Goal: Task Accomplishment & Management: Use online tool/utility

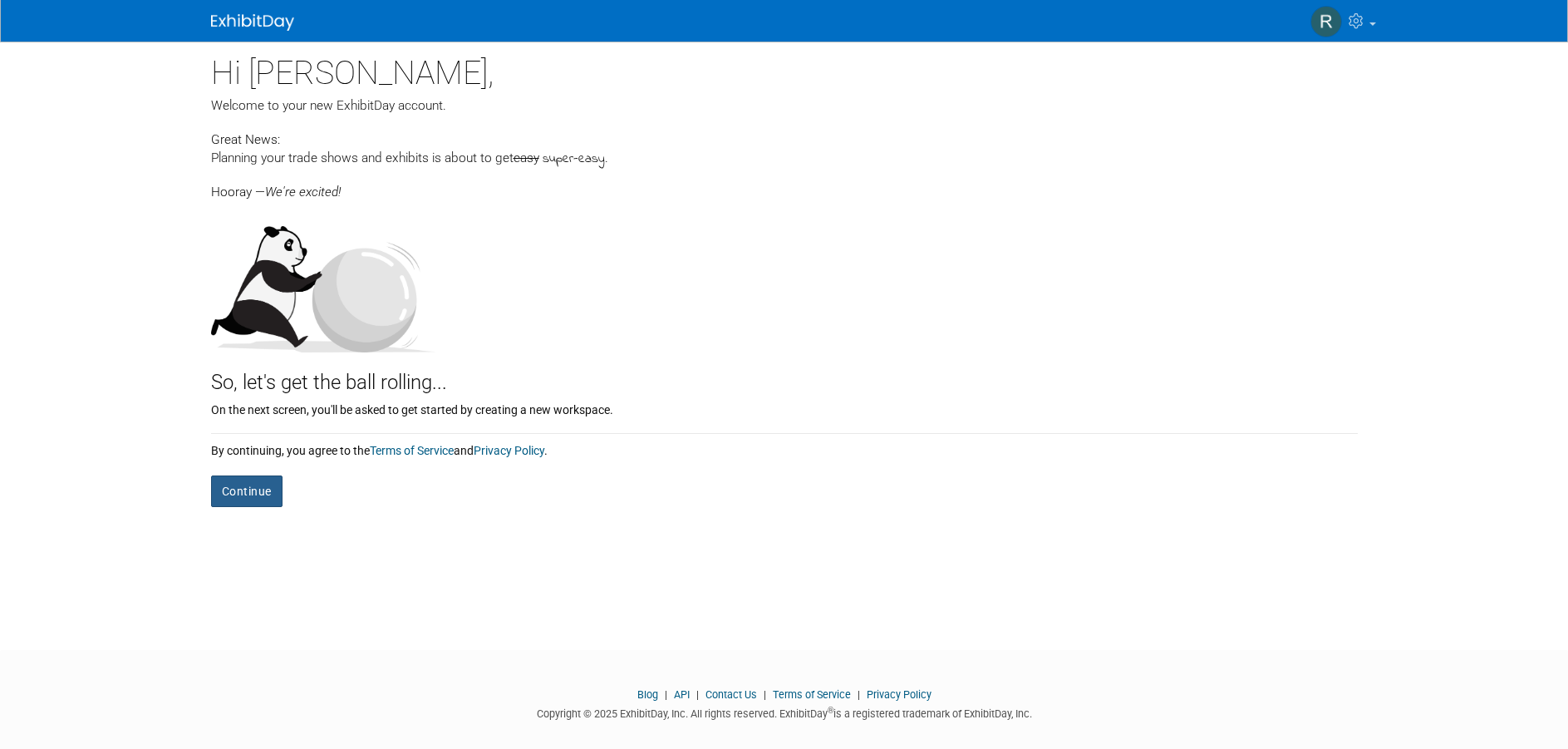
click at [239, 488] on button "Continue" at bounding box center [247, 492] width 72 height 32
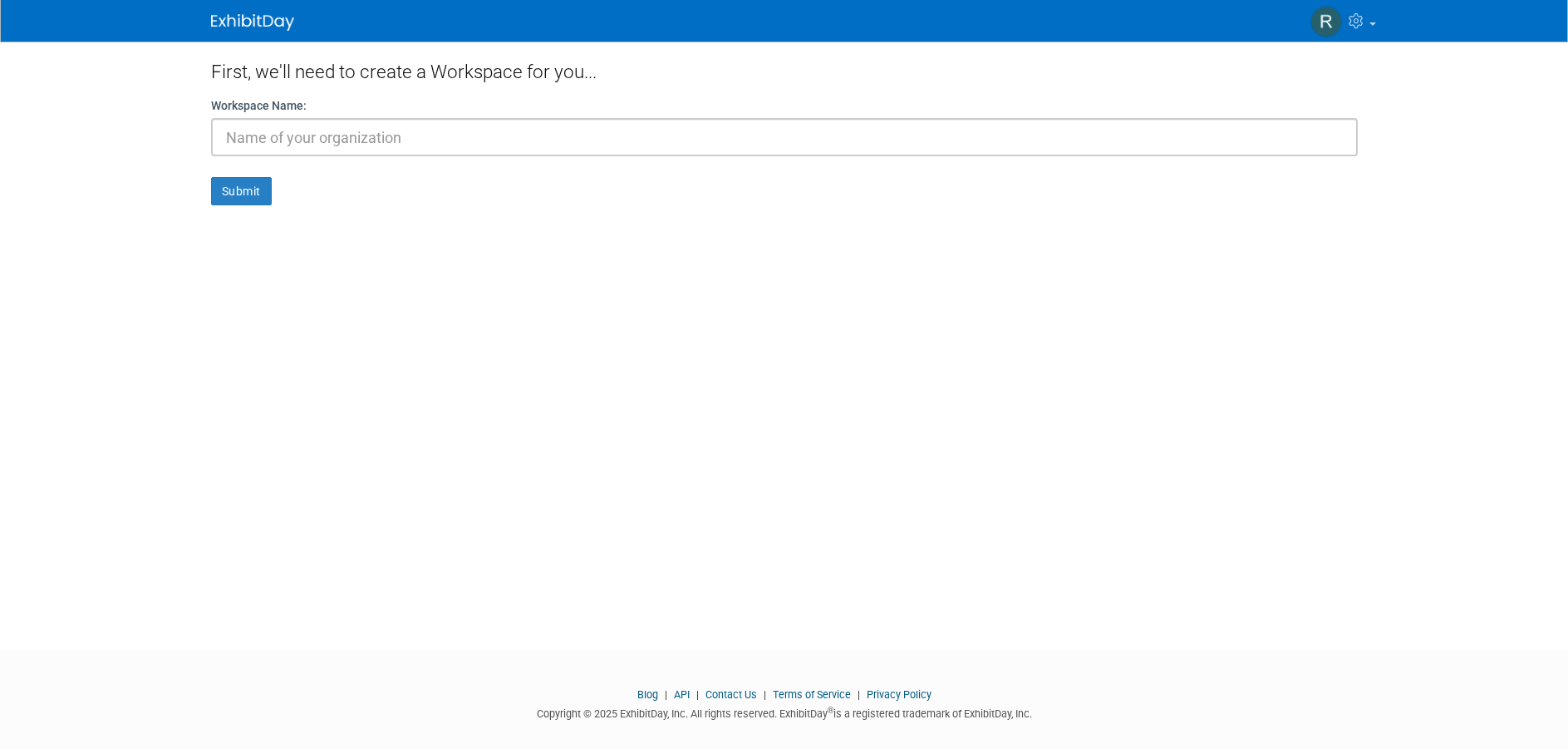
click at [342, 137] on input "text" at bounding box center [784, 137] width 1146 height 38
type input "[PERSON_NAME] Tech"
click at [233, 197] on button "Submit" at bounding box center [241, 191] width 61 height 28
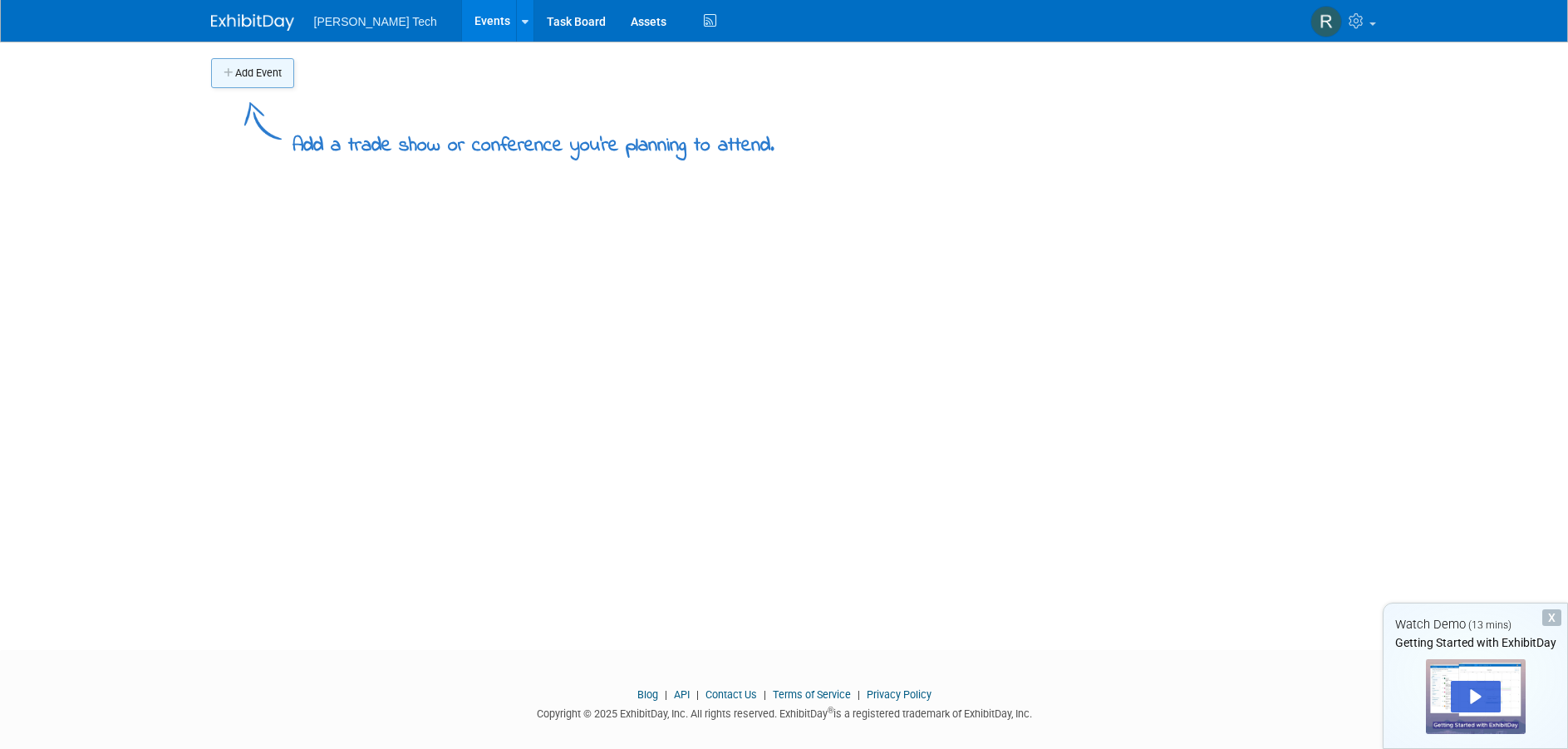
click at [247, 73] on button "Add Event" at bounding box center [252, 73] width 83 height 30
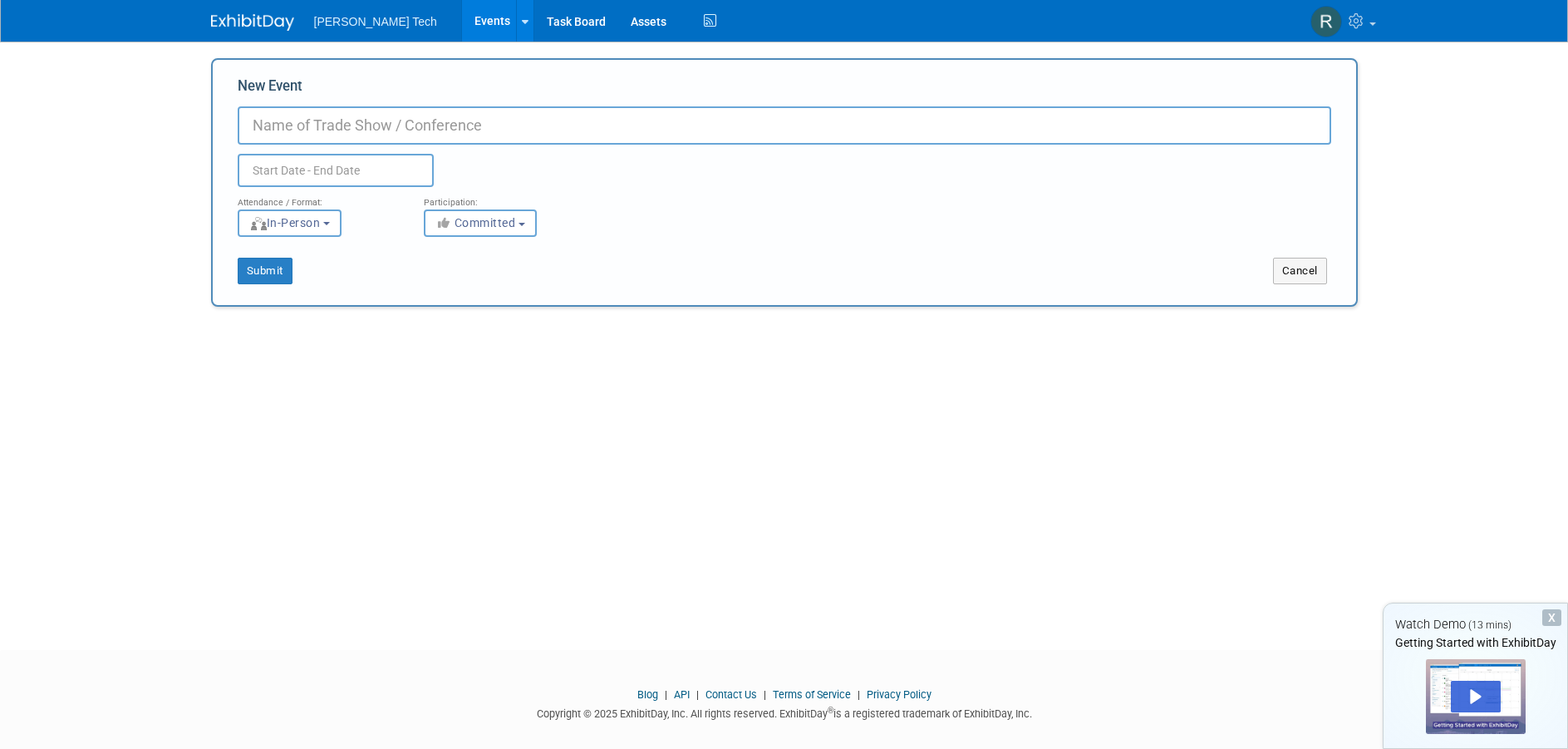
click at [319, 127] on input "New Event" at bounding box center [784, 126] width 1094 height 38
type input "RNG Works"
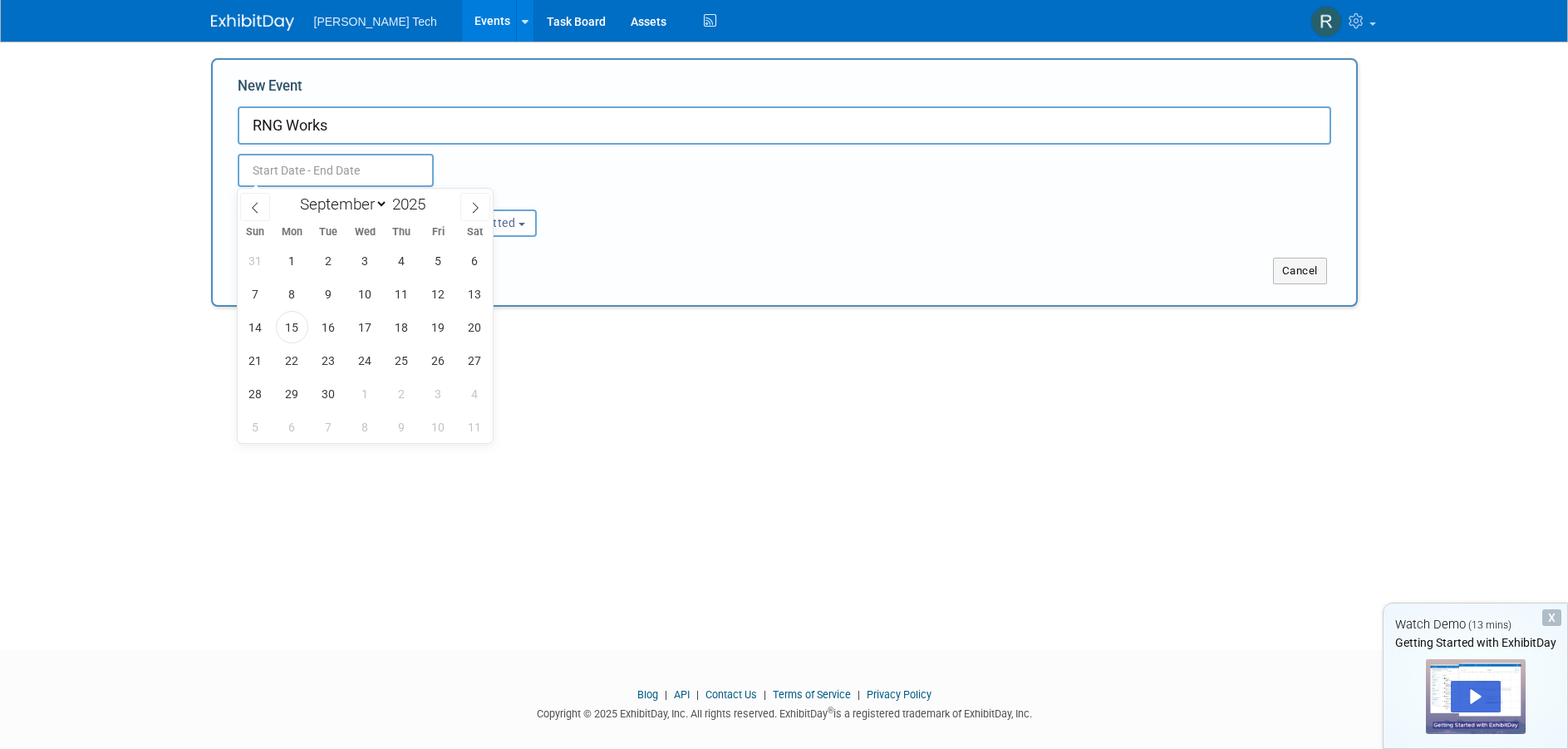
click at [327, 173] on input "text" at bounding box center [335, 170] width 196 height 33
click at [319, 361] on span "23" at bounding box center [328, 360] width 33 height 33
click at [398, 358] on span "25" at bounding box center [402, 360] width 33 height 33
type input "Sep 23, 2025 to Sep 25, 2025"
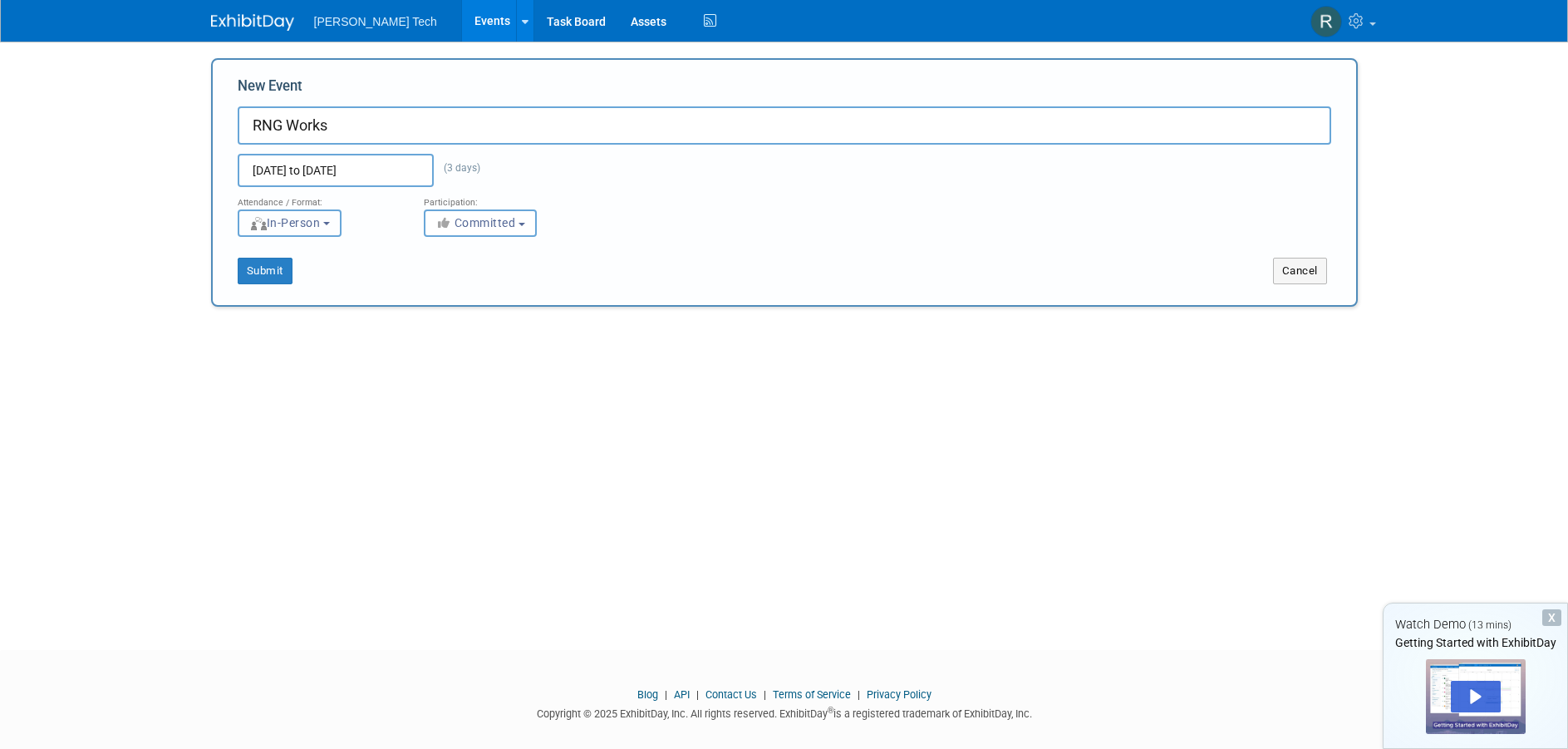
click at [330, 225] on button "In-Person" at bounding box center [289, 223] width 104 height 28
click at [342, 221] on button "In-Person" at bounding box center [289, 223] width 104 height 28
click at [482, 218] on span "Committed" at bounding box center [475, 222] width 81 height 13
click at [481, 260] on label "Committed" at bounding box center [487, 258] width 110 height 22
click at [440, 260] on input "Committed" at bounding box center [434, 257] width 11 height 11
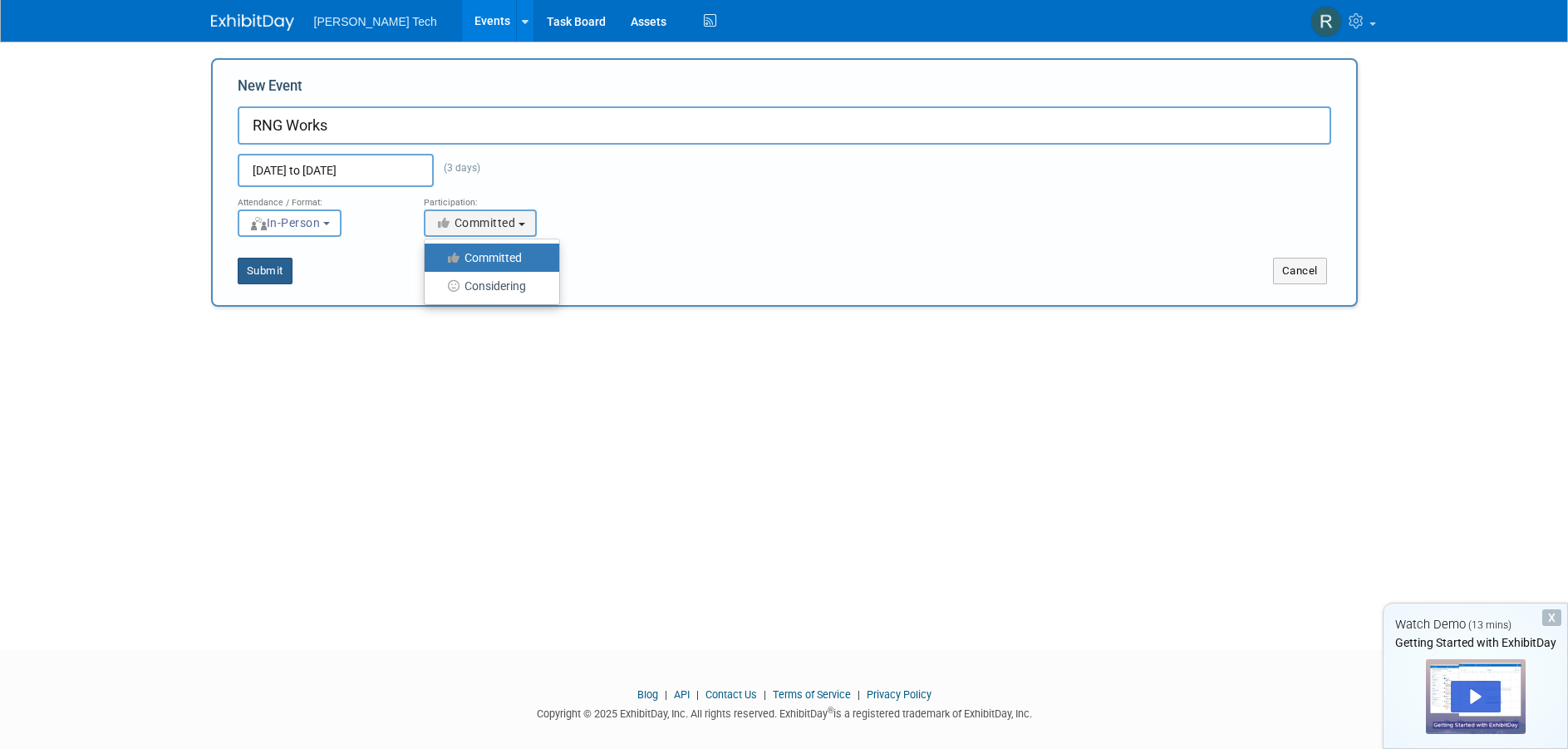
click at [272, 271] on button "Submit" at bounding box center [264, 270] width 55 height 27
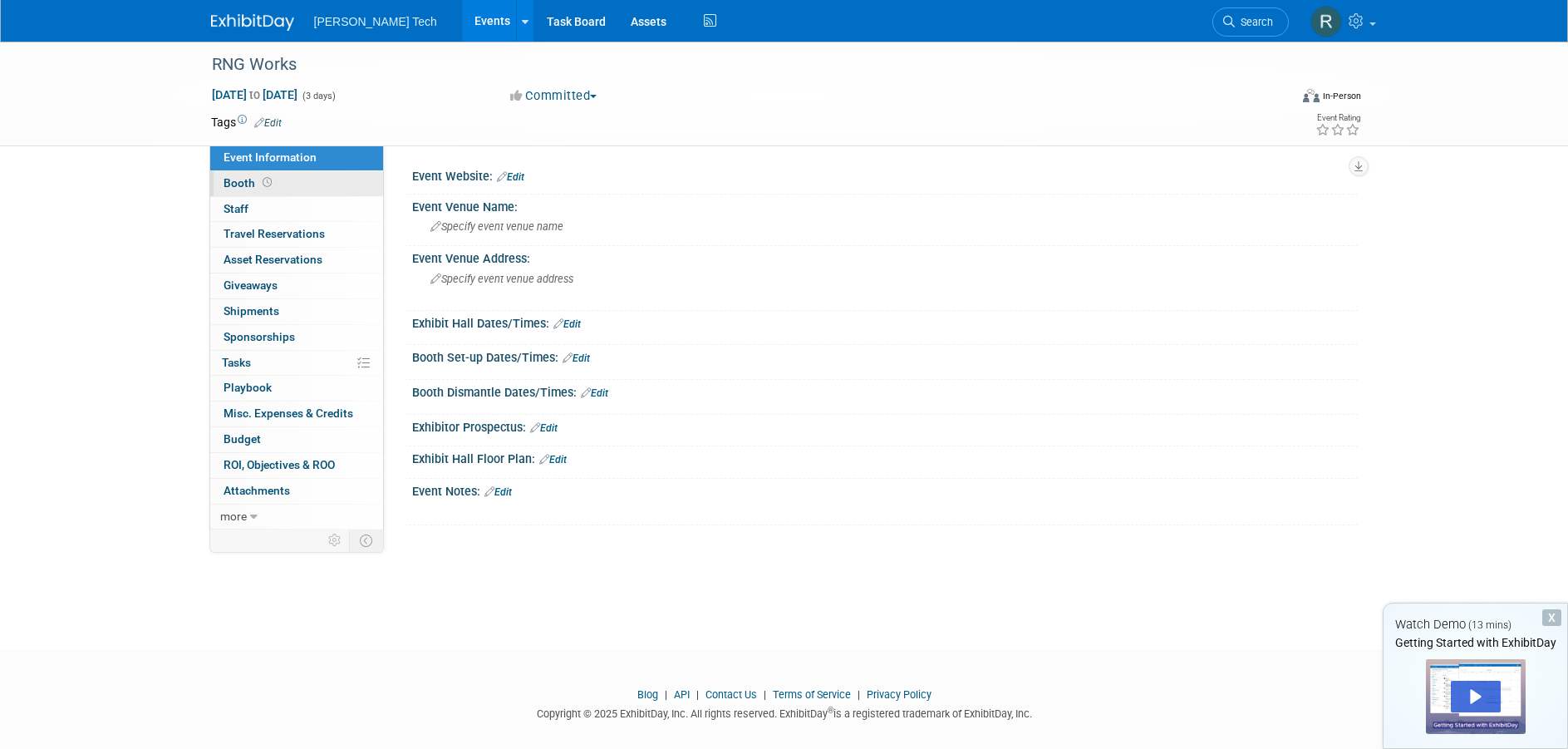
click at [268, 185] on icon at bounding box center [266, 182] width 9 height 9
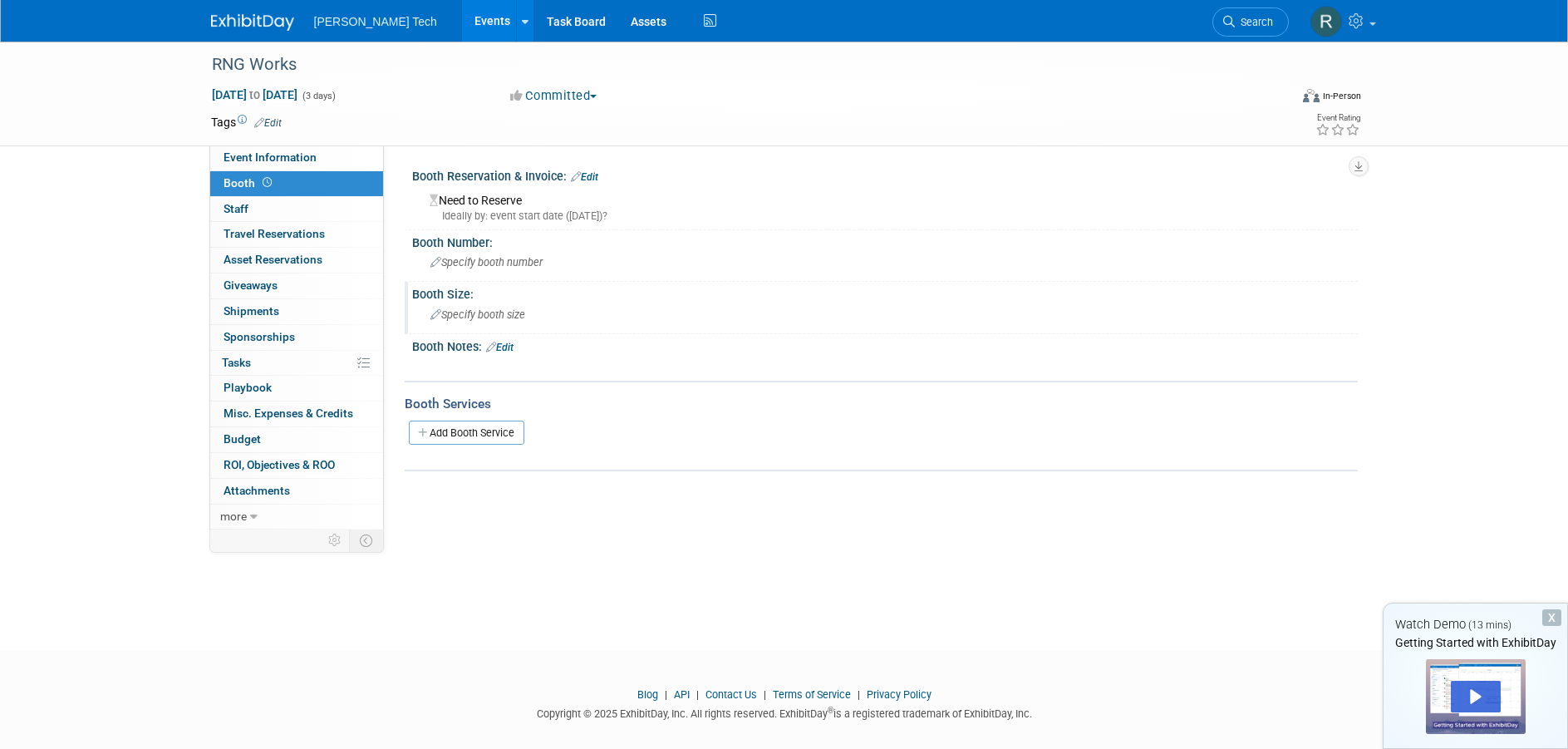
click at [496, 319] on span "Specify booth size" at bounding box center [477, 314] width 95 height 13
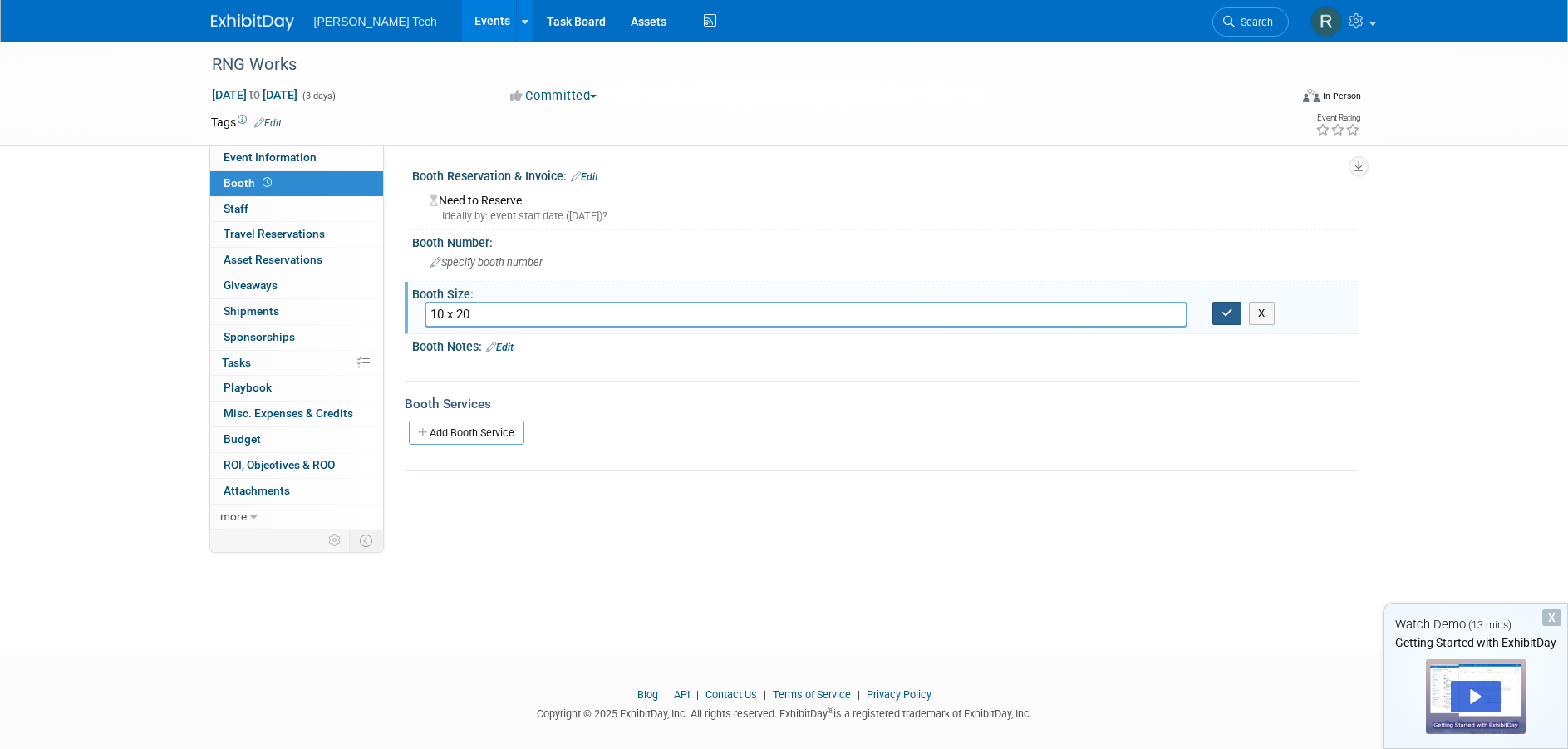
type input "10 x 20"
click at [1224, 318] on icon "button" at bounding box center [1227, 312] width 12 height 11
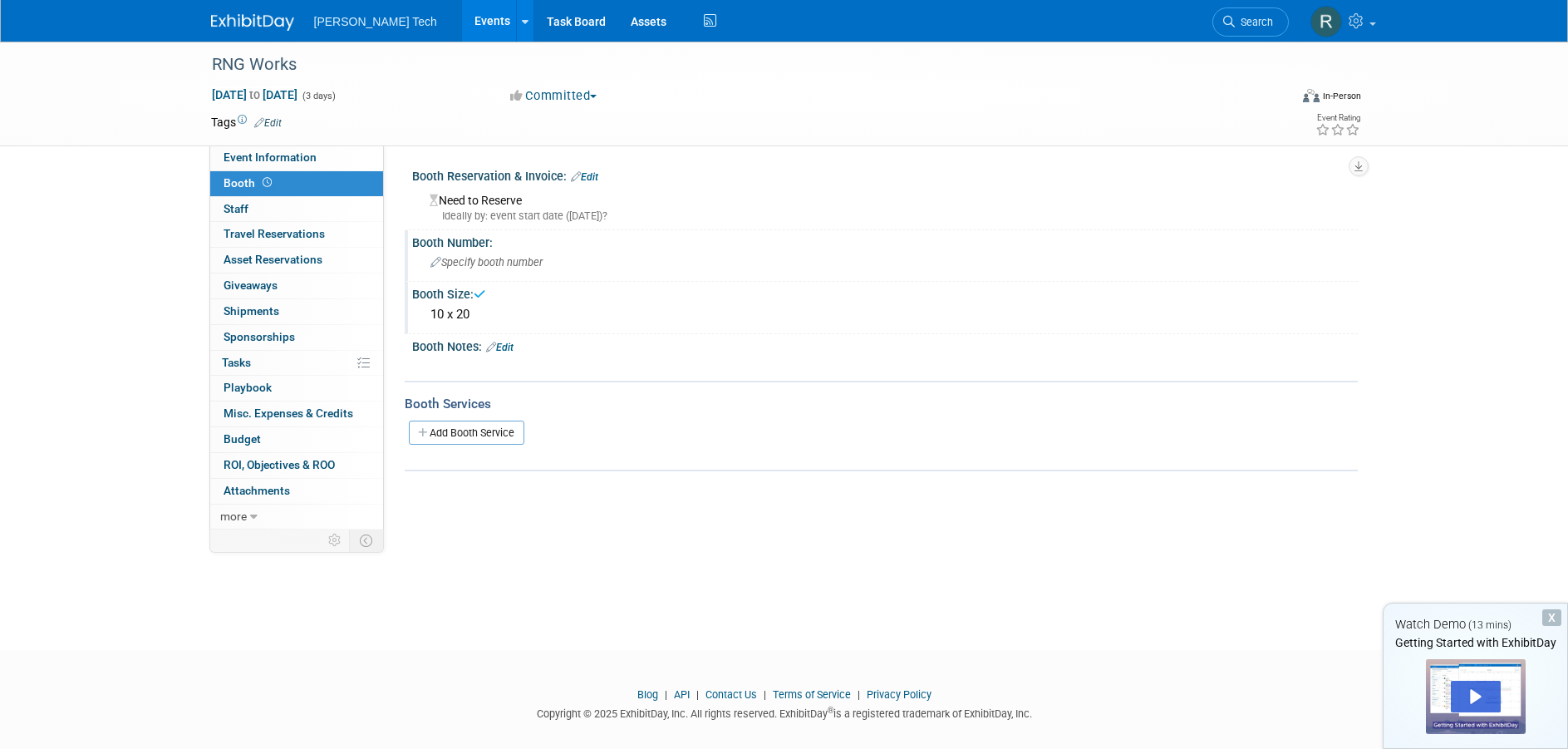
click at [437, 262] on icon at bounding box center [436, 262] width 11 height 11
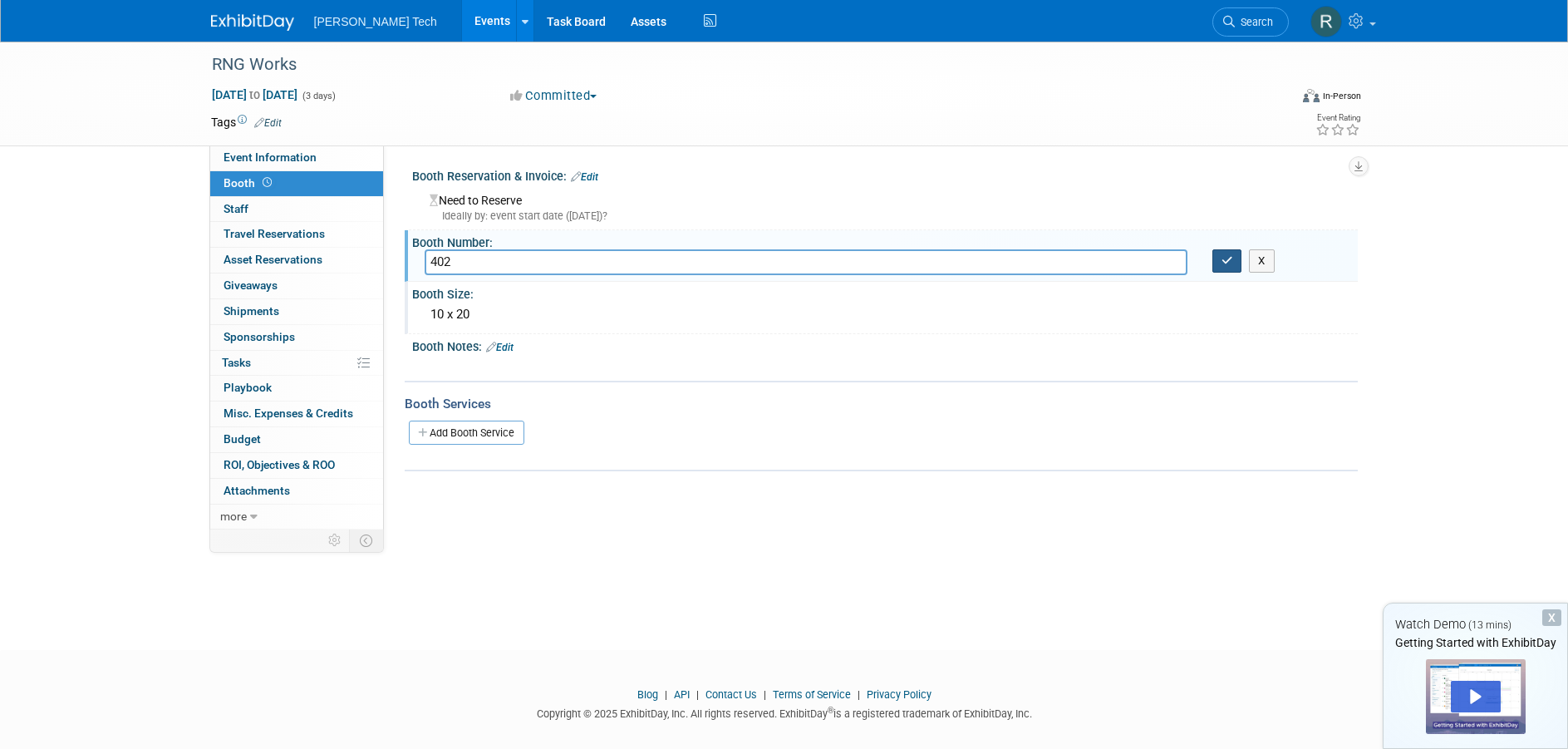
type input "402"
click at [1221, 264] on icon "button" at bounding box center [1227, 260] width 12 height 11
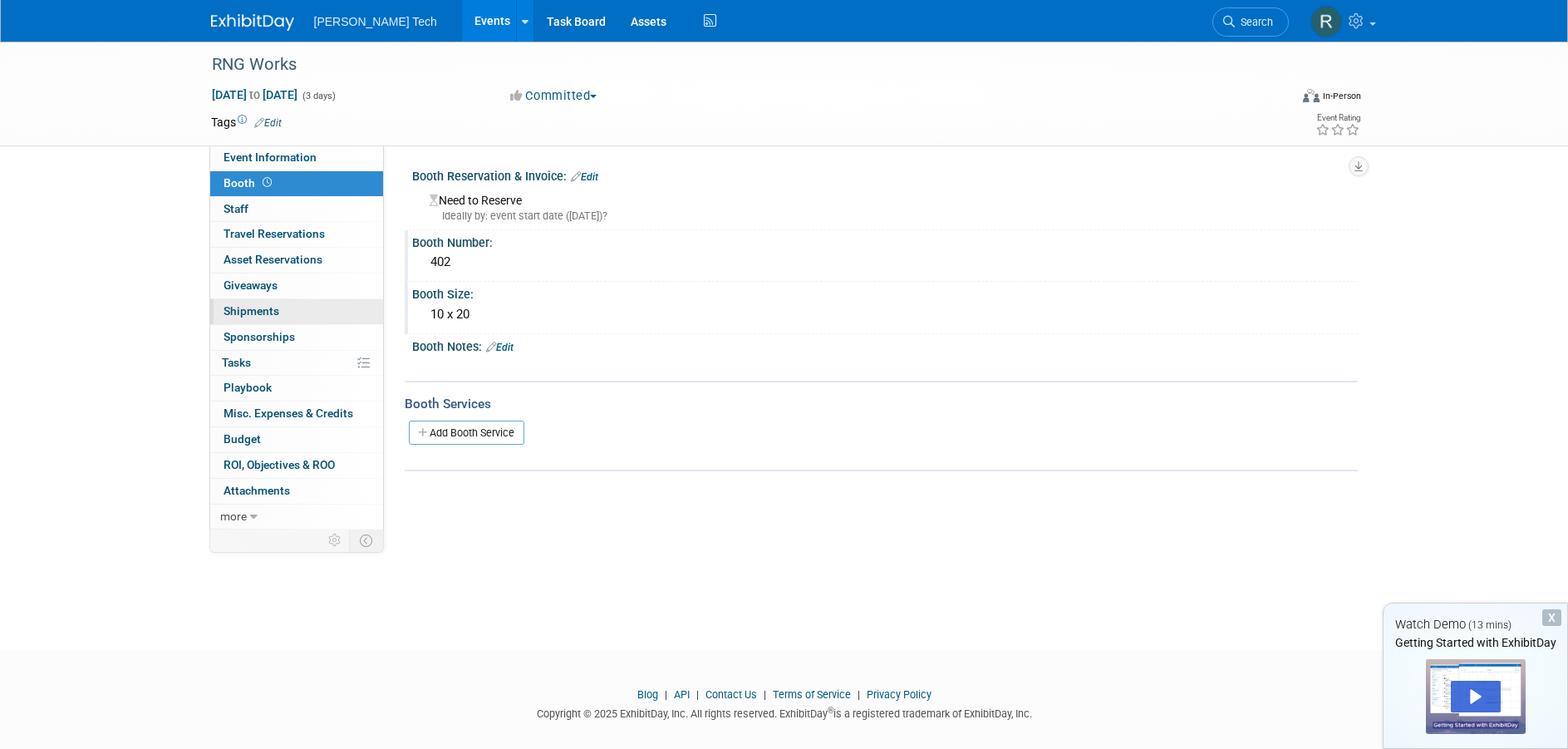
click at [268, 312] on span "Shipments 0" at bounding box center [251, 310] width 56 height 13
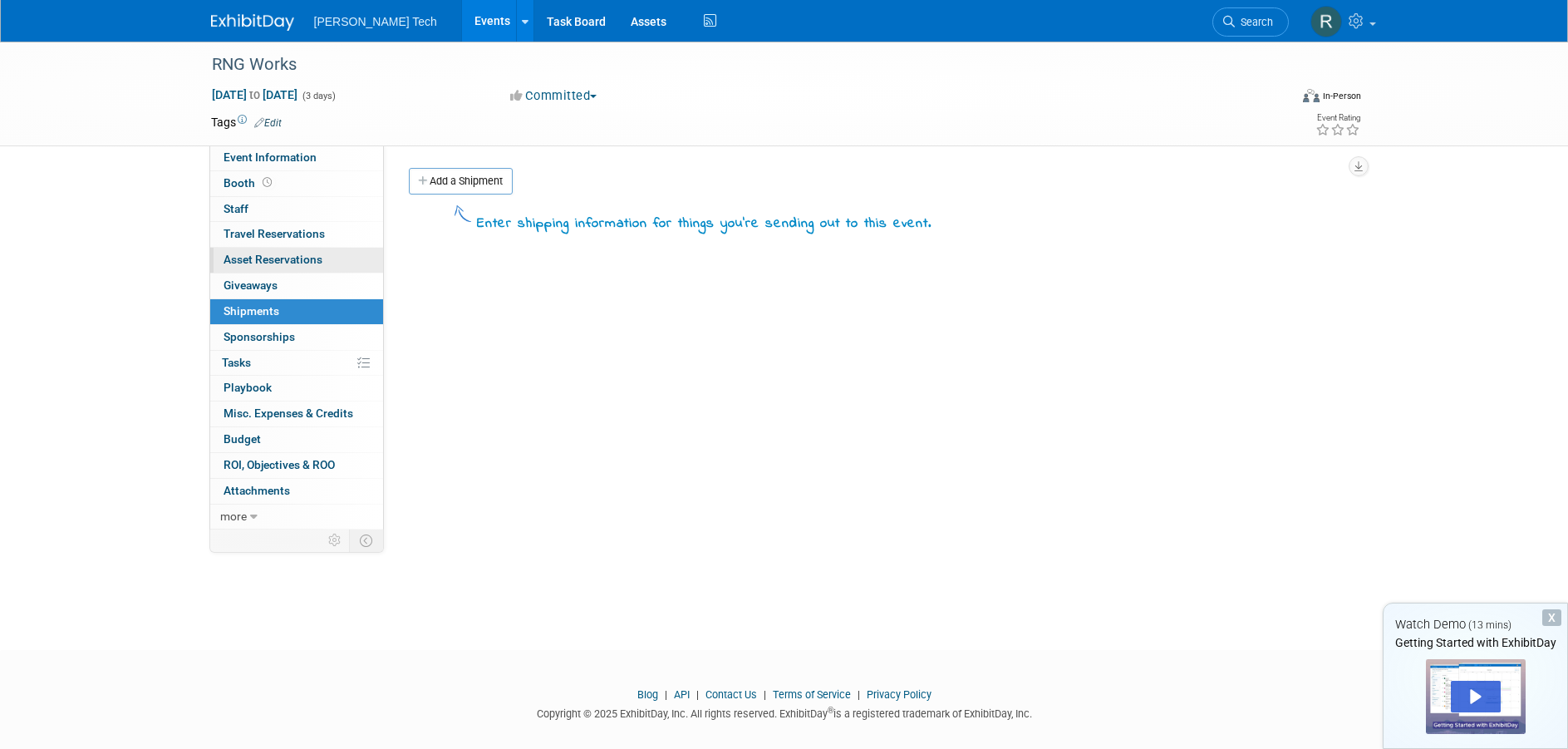
click at [287, 262] on span "Asset Reservations 0" at bounding box center [272, 258] width 99 height 13
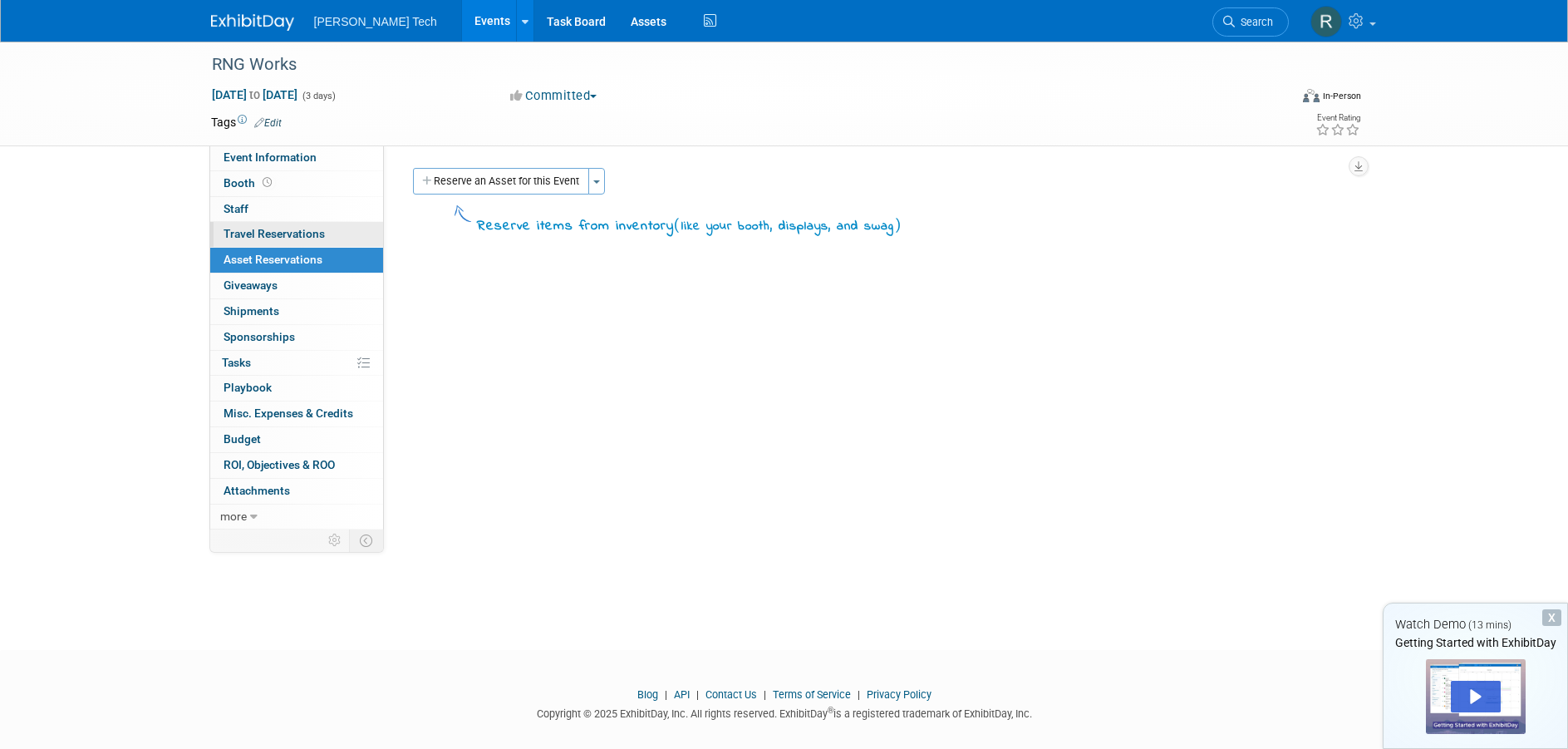
click at [276, 236] on span "Travel Reservations 0" at bounding box center [274, 233] width 102 height 13
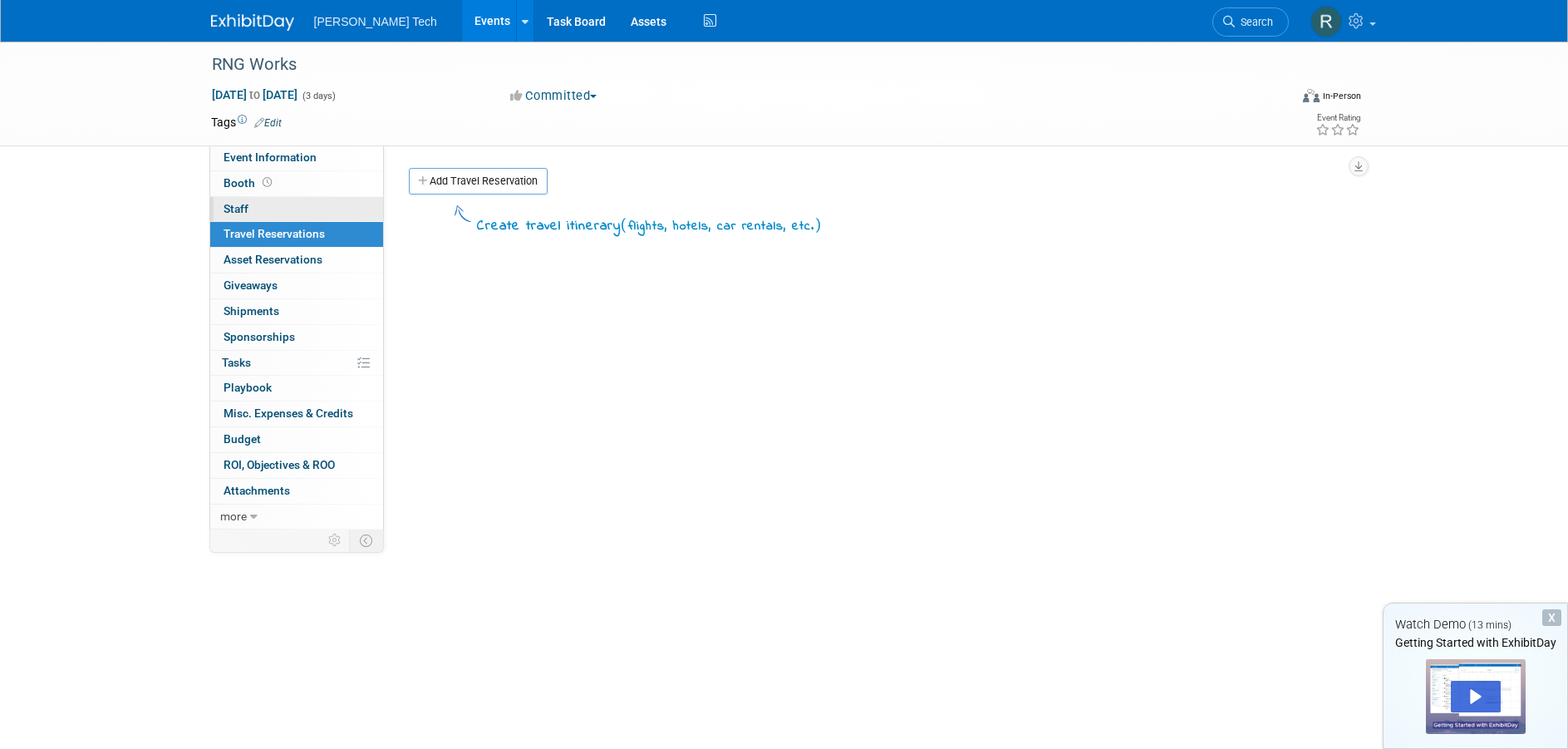
click at [264, 207] on link "0 Staff 0" at bounding box center [296, 209] width 172 height 25
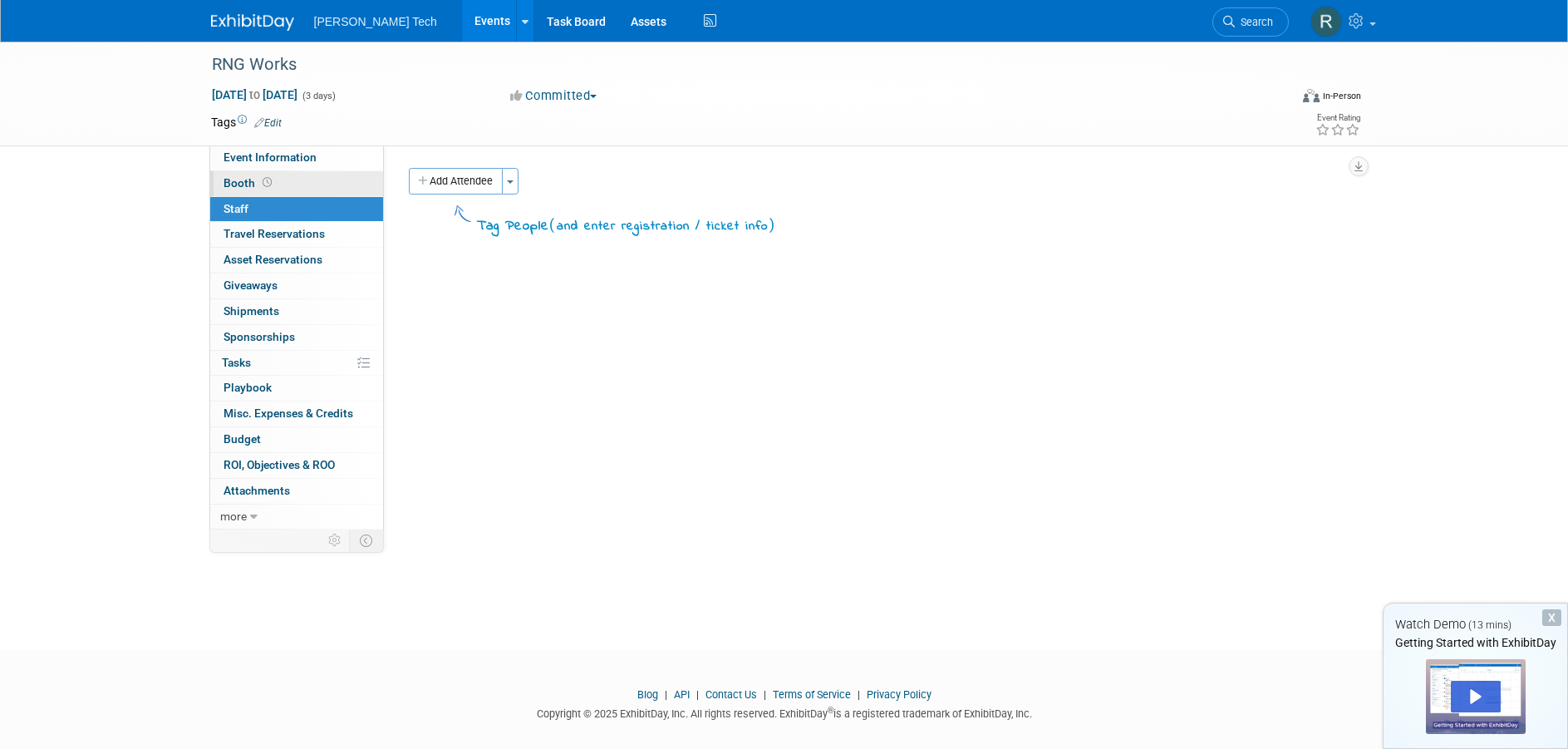
click at [265, 184] on icon at bounding box center [266, 182] width 9 height 9
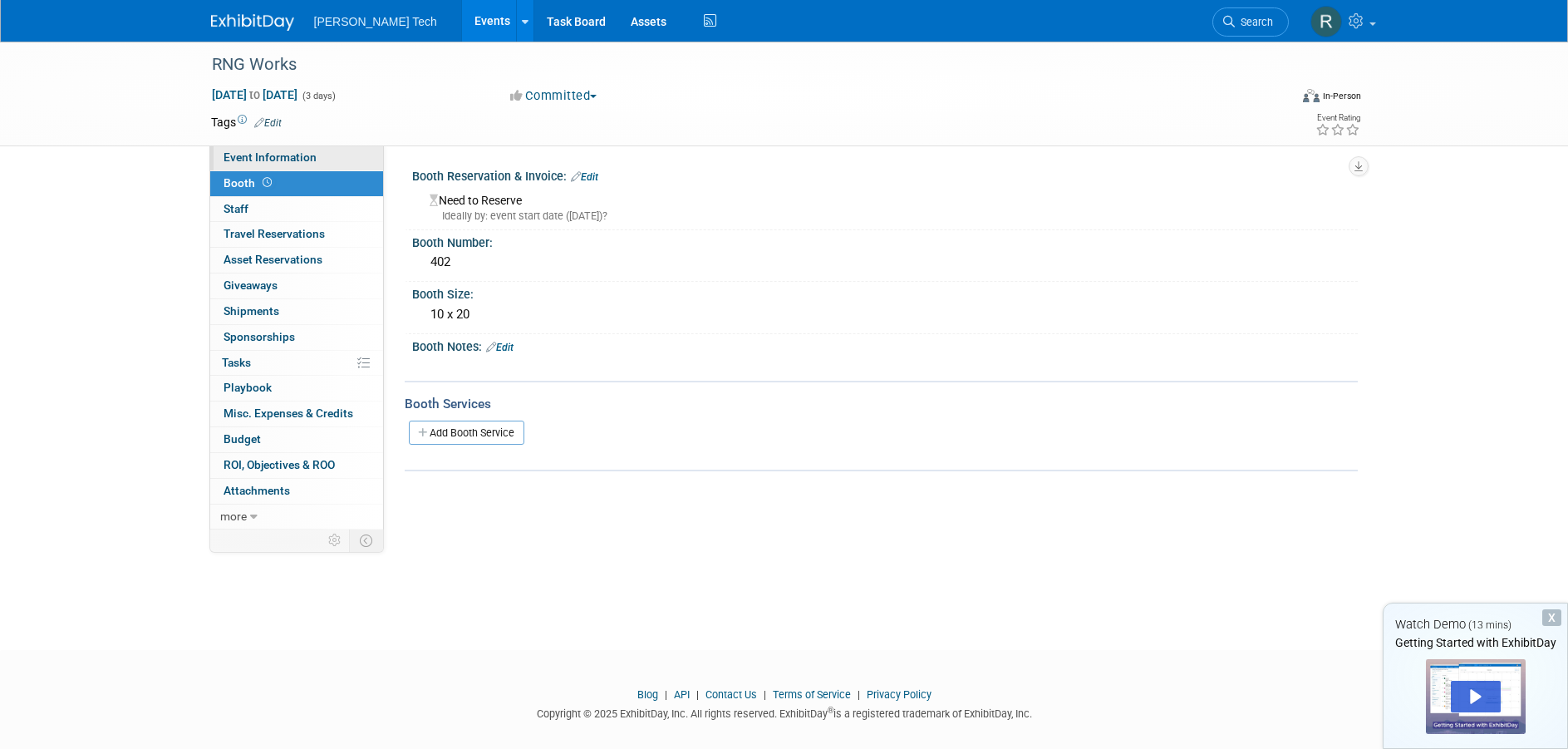
click at [281, 158] on span "Event Information" at bounding box center [269, 157] width 93 height 13
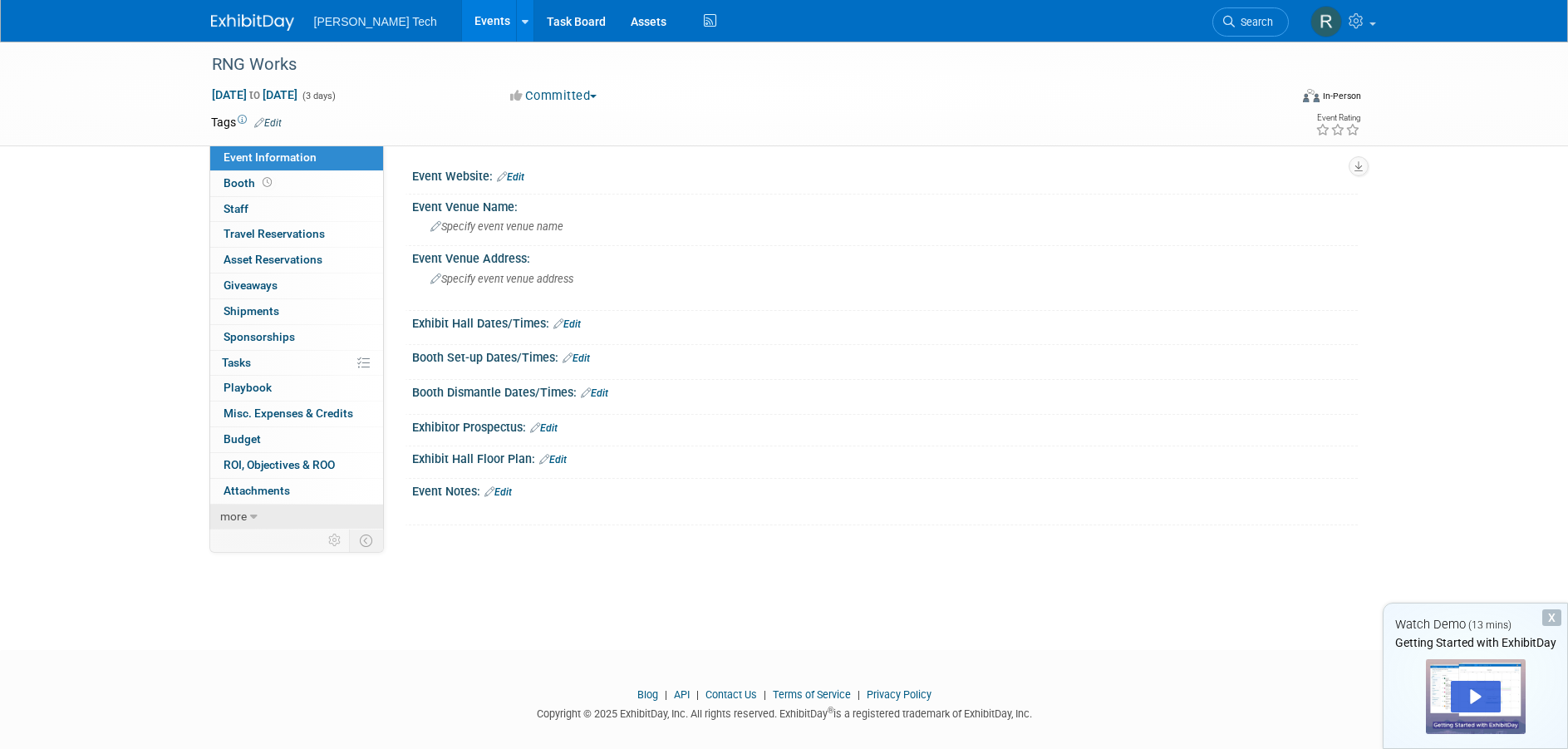
click at [257, 518] on link "more" at bounding box center [296, 517] width 172 height 25
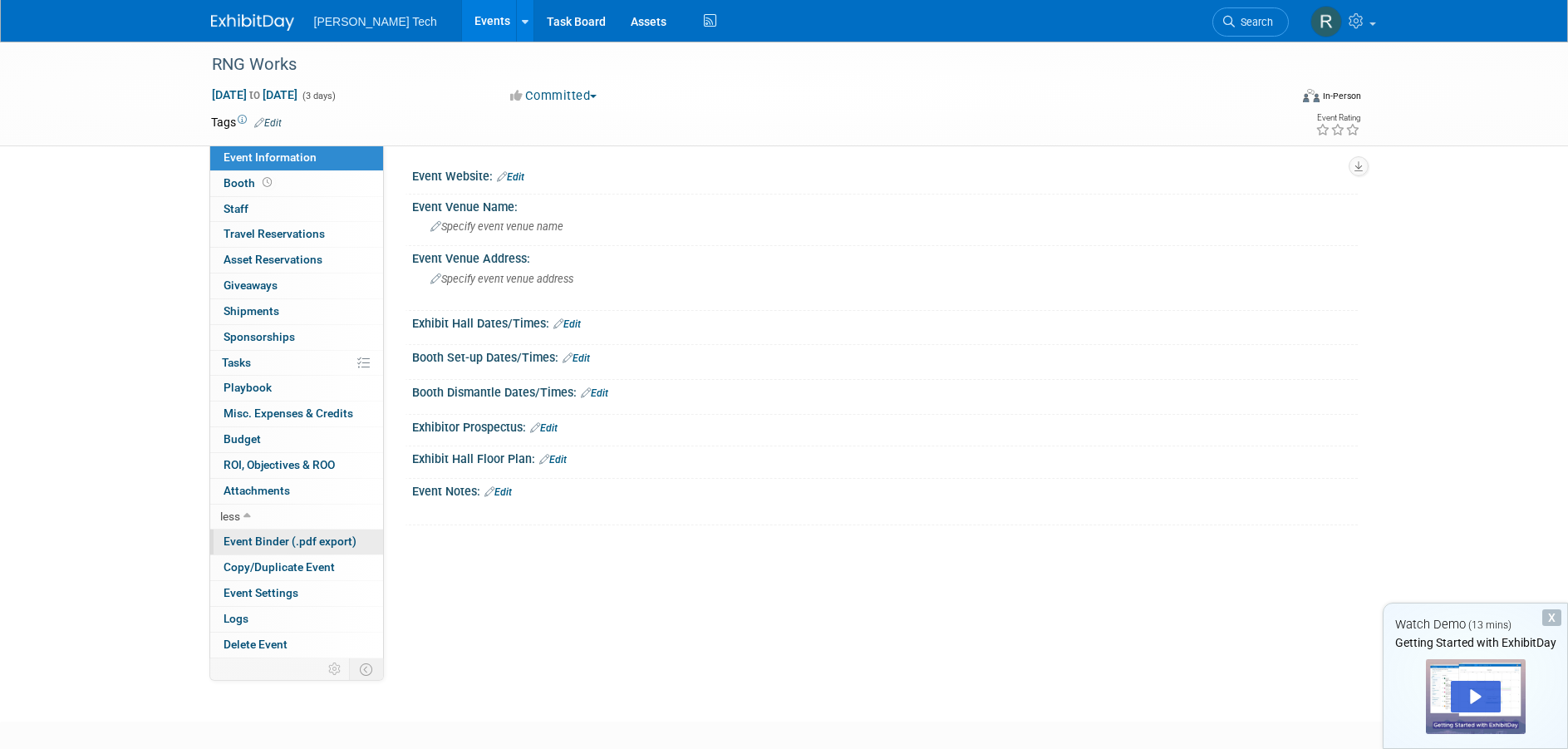
click at [315, 545] on span "Event Binder (.pdf export)" at bounding box center [289, 541] width 133 height 13
